Goal: Information Seeking & Learning: Learn about a topic

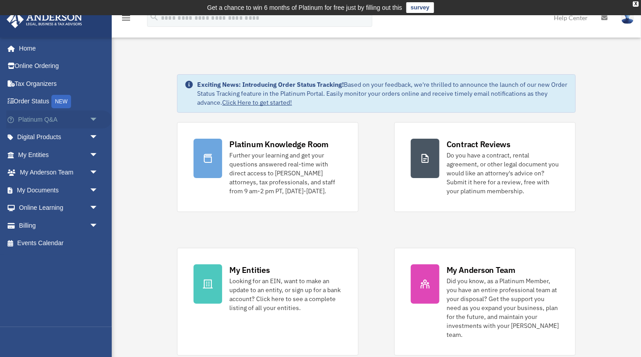
click at [35, 119] on link "Platinum Q&A arrow_drop_down" at bounding box center [59, 119] width 106 height 18
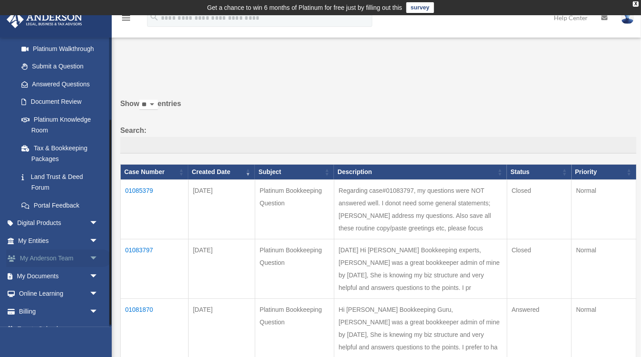
scroll to position [119, 0]
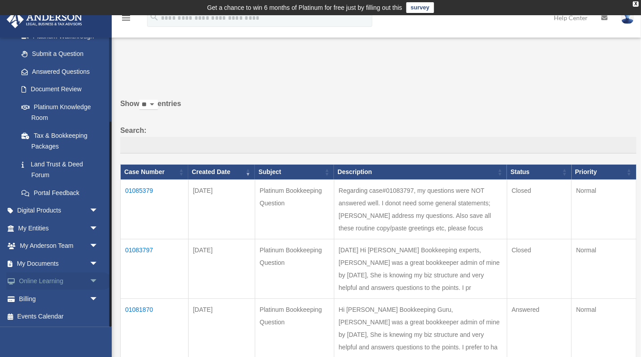
click at [91, 280] on span "arrow_drop_down" at bounding box center [98, 281] width 18 height 18
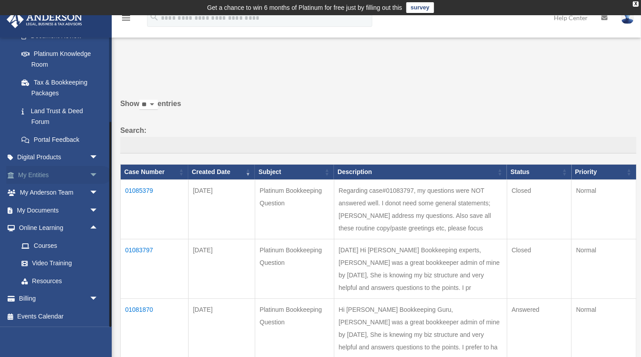
scroll to position [0, 0]
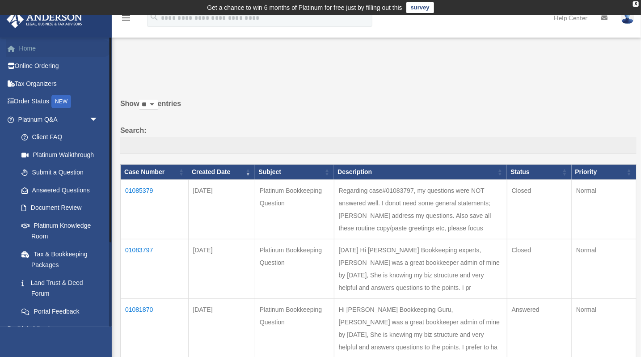
click at [33, 48] on link "Home" at bounding box center [59, 48] width 106 height 18
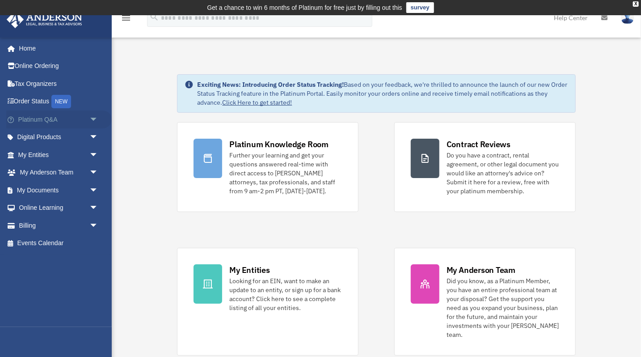
click at [91, 123] on span "arrow_drop_down" at bounding box center [98, 119] width 18 height 18
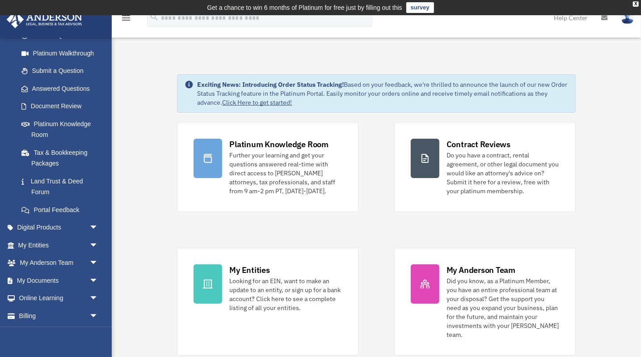
scroll to position [119, 0]
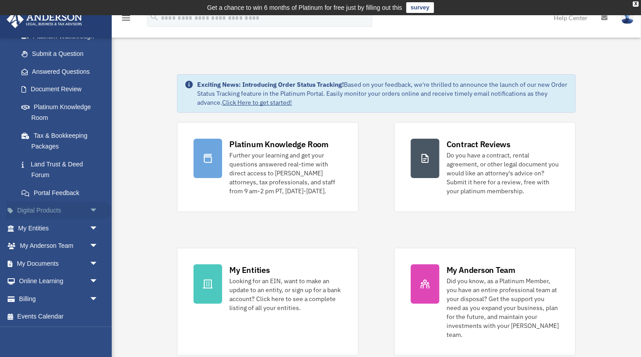
click at [94, 211] on span "arrow_drop_down" at bounding box center [98, 211] width 18 height 18
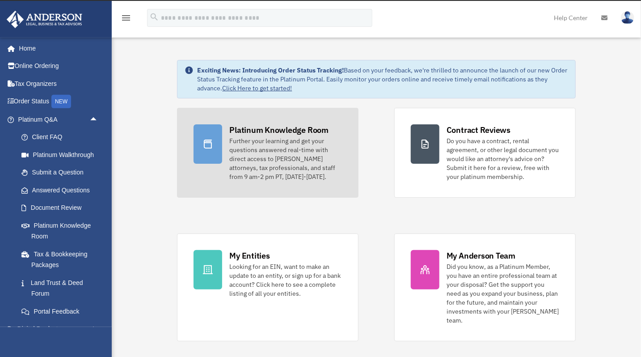
scroll to position [0, 0]
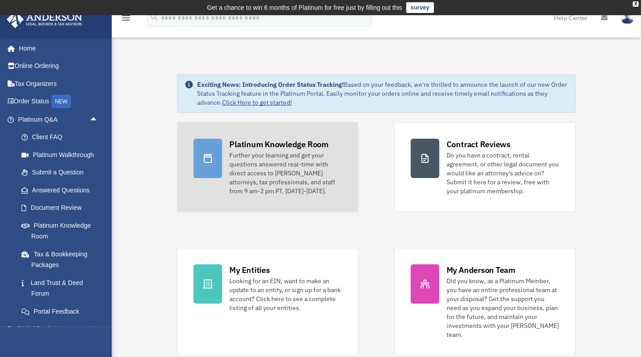
click at [313, 165] on div "Further your learning and get your questions answered real-time with direct acc…" at bounding box center [285, 173] width 113 height 45
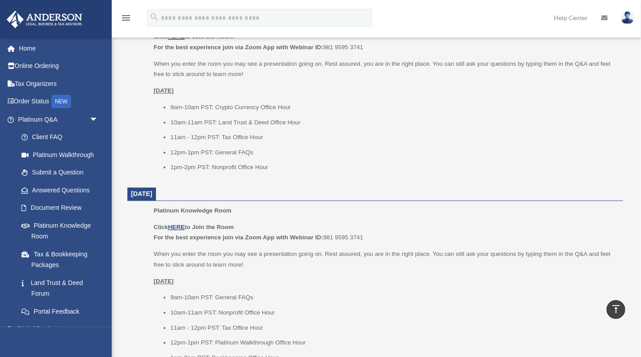
scroll to position [1070, 0]
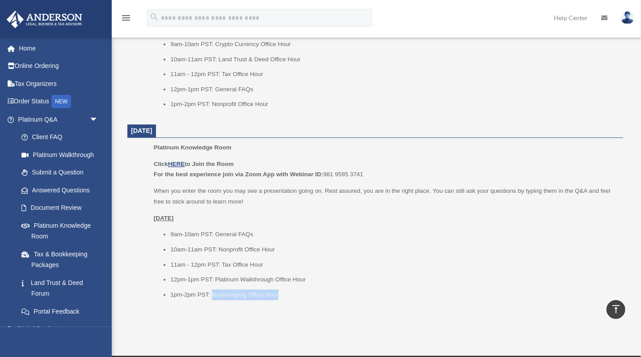
drag, startPoint x: 212, startPoint y: 300, endPoint x: 291, endPoint y: 299, distance: 78.7
click at [291, 299] on li "1pm-2pm PST: Bookkeeping Office Hour" at bounding box center [393, 294] width 447 height 11
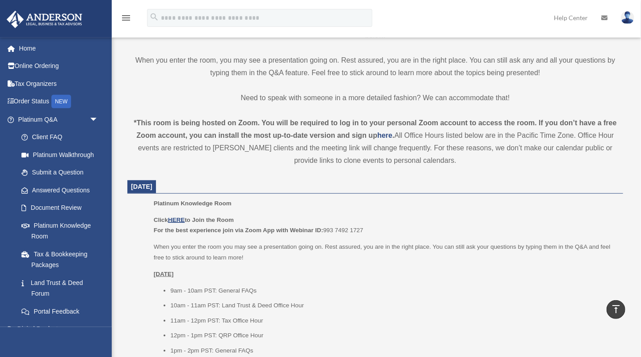
scroll to position [252, 0]
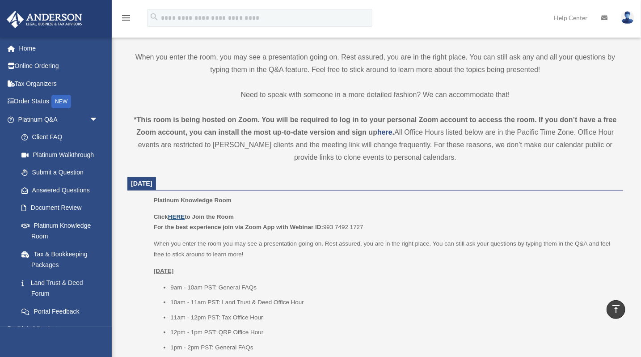
click at [180, 218] on u "HERE" at bounding box center [176, 216] width 17 height 7
